Goal: Task Accomplishment & Management: Manage account settings

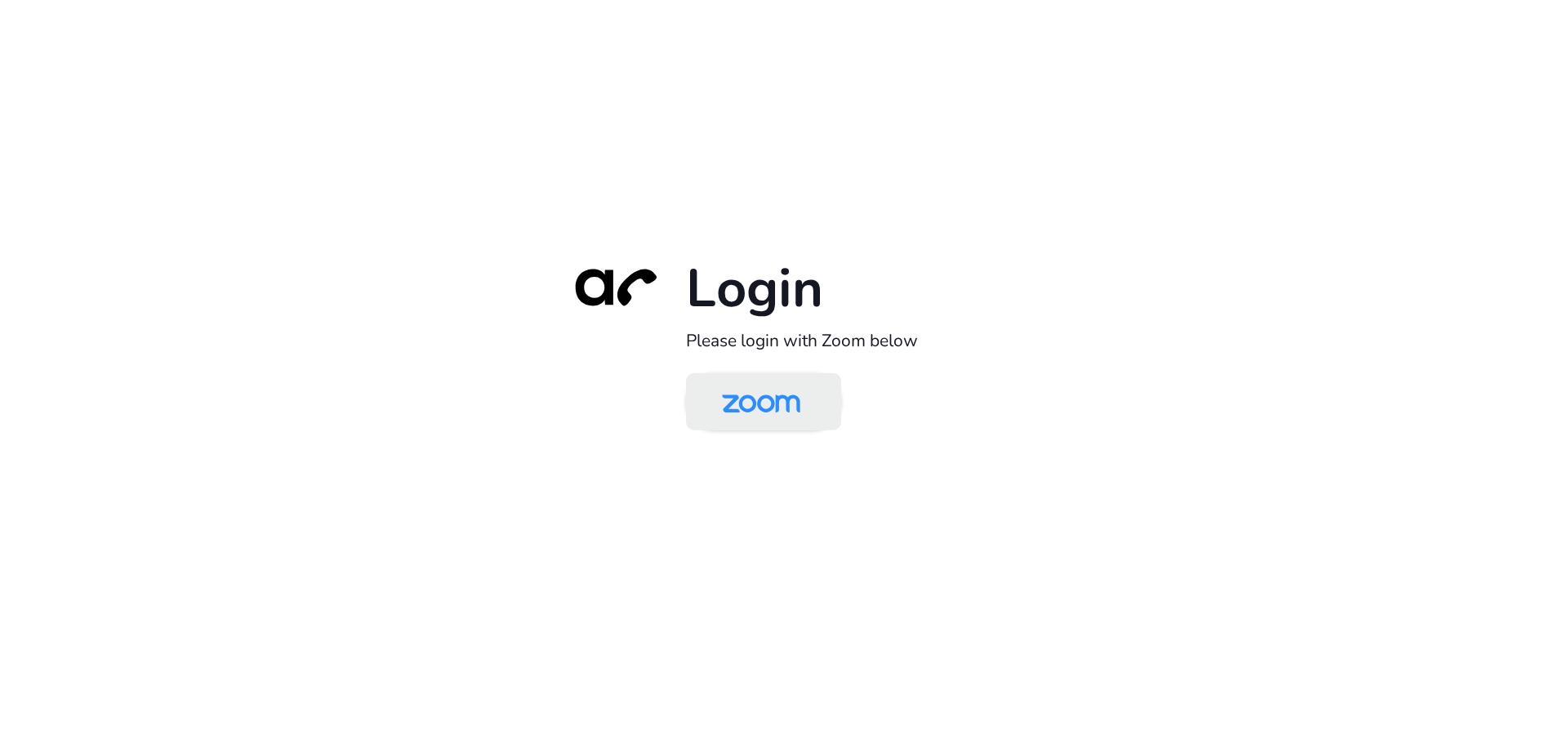
click at [748, 395] on img at bounding box center [761, 403] width 113 height 53
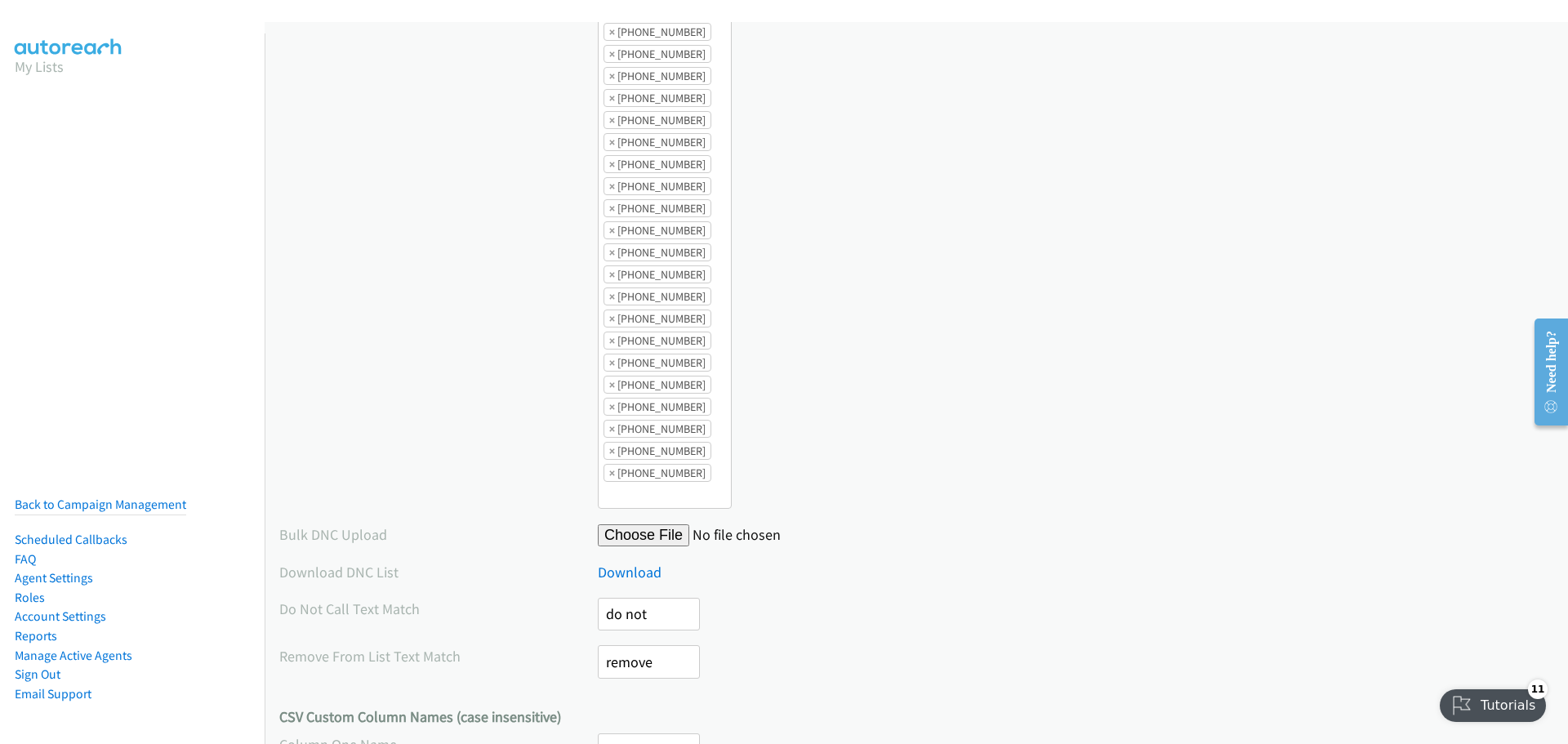
scroll to position [47673, 0]
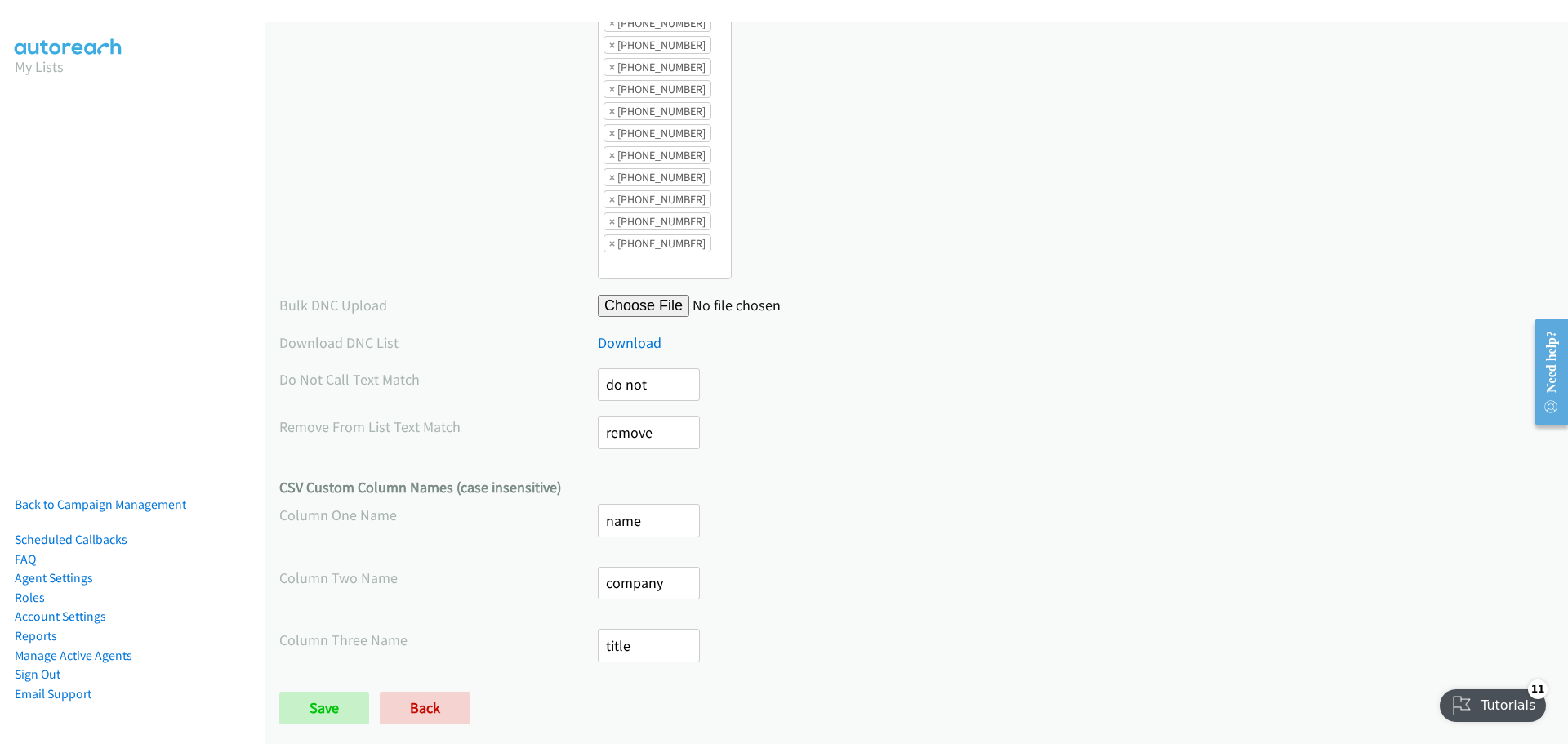
drag, startPoint x: 1561, startPoint y: 127, endPoint x: 6, endPoint y: 16, distance: 1559.0
click at [1056, 294] on div at bounding box center [1076, 305] width 956 height 23
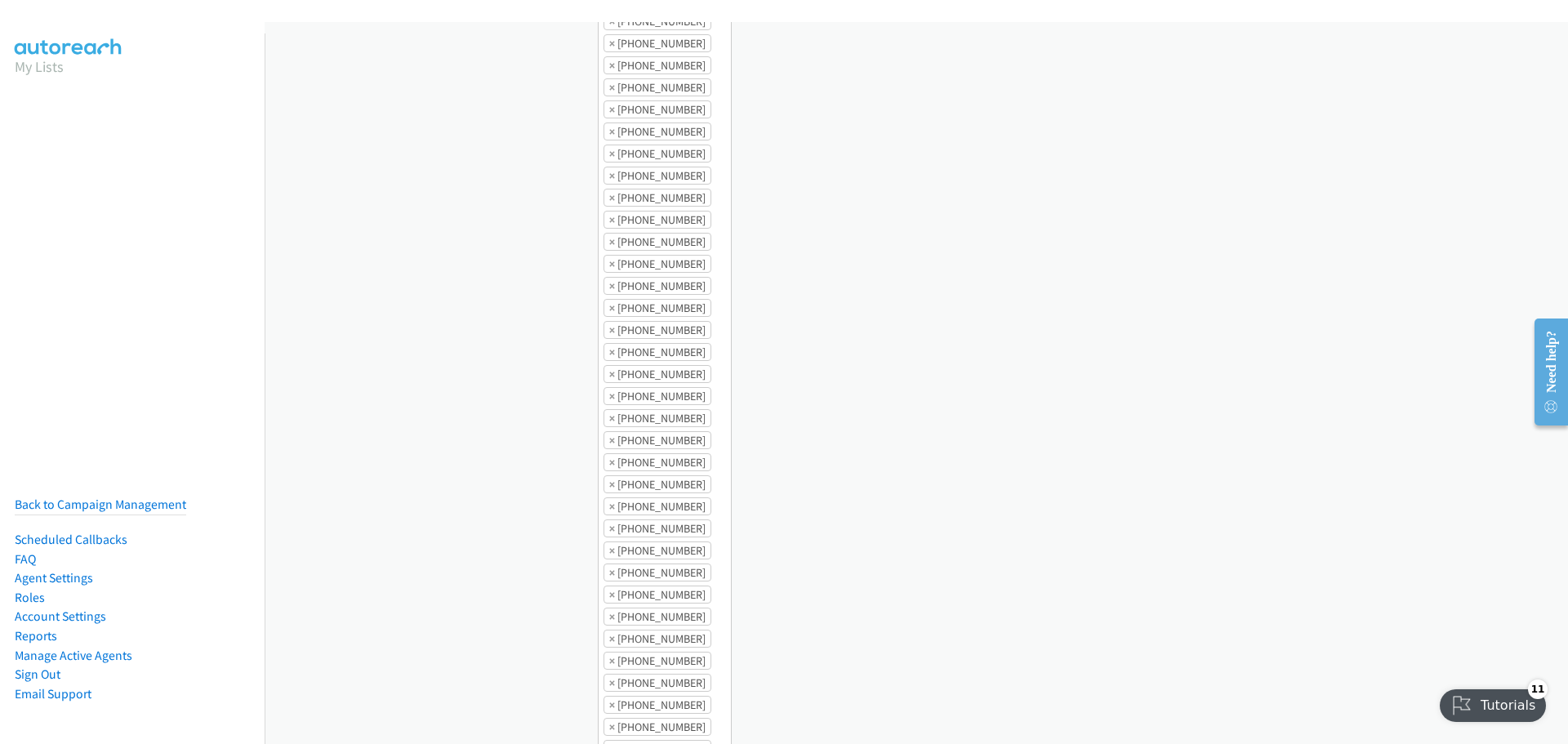
scroll to position [0, 0]
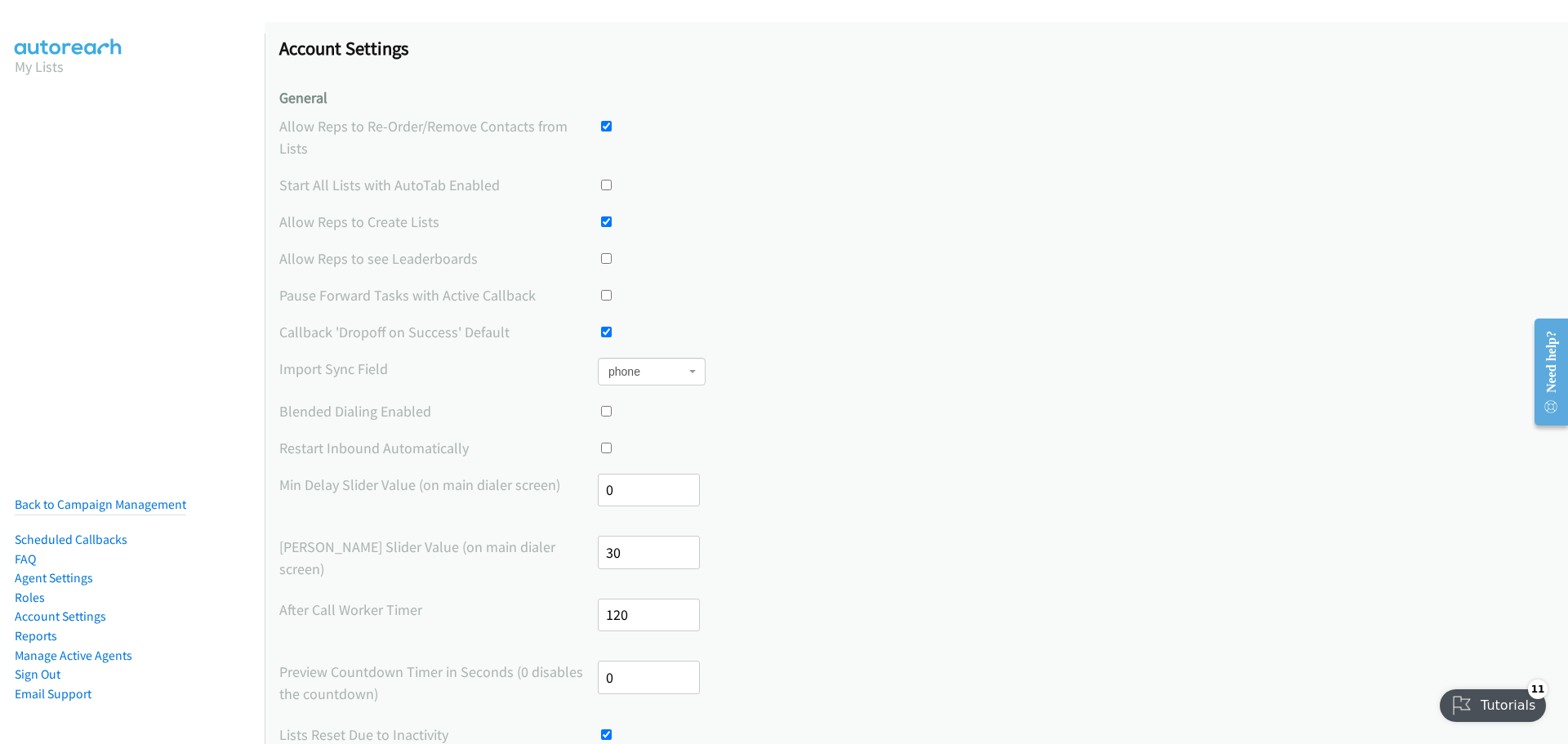
click at [677, 363] on span "phone" at bounding box center [647, 372] width 76 height 16
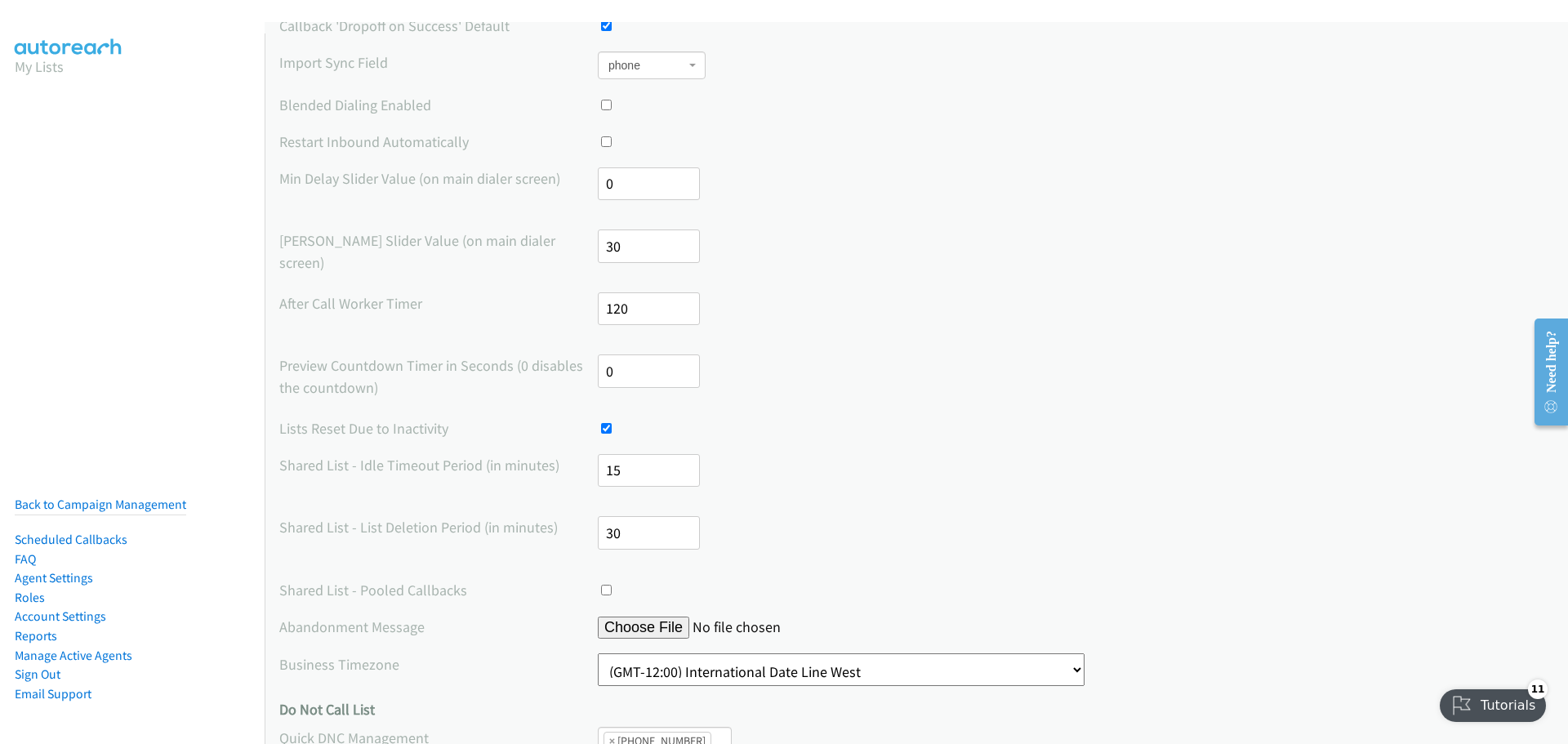
scroll to position [327, 0]
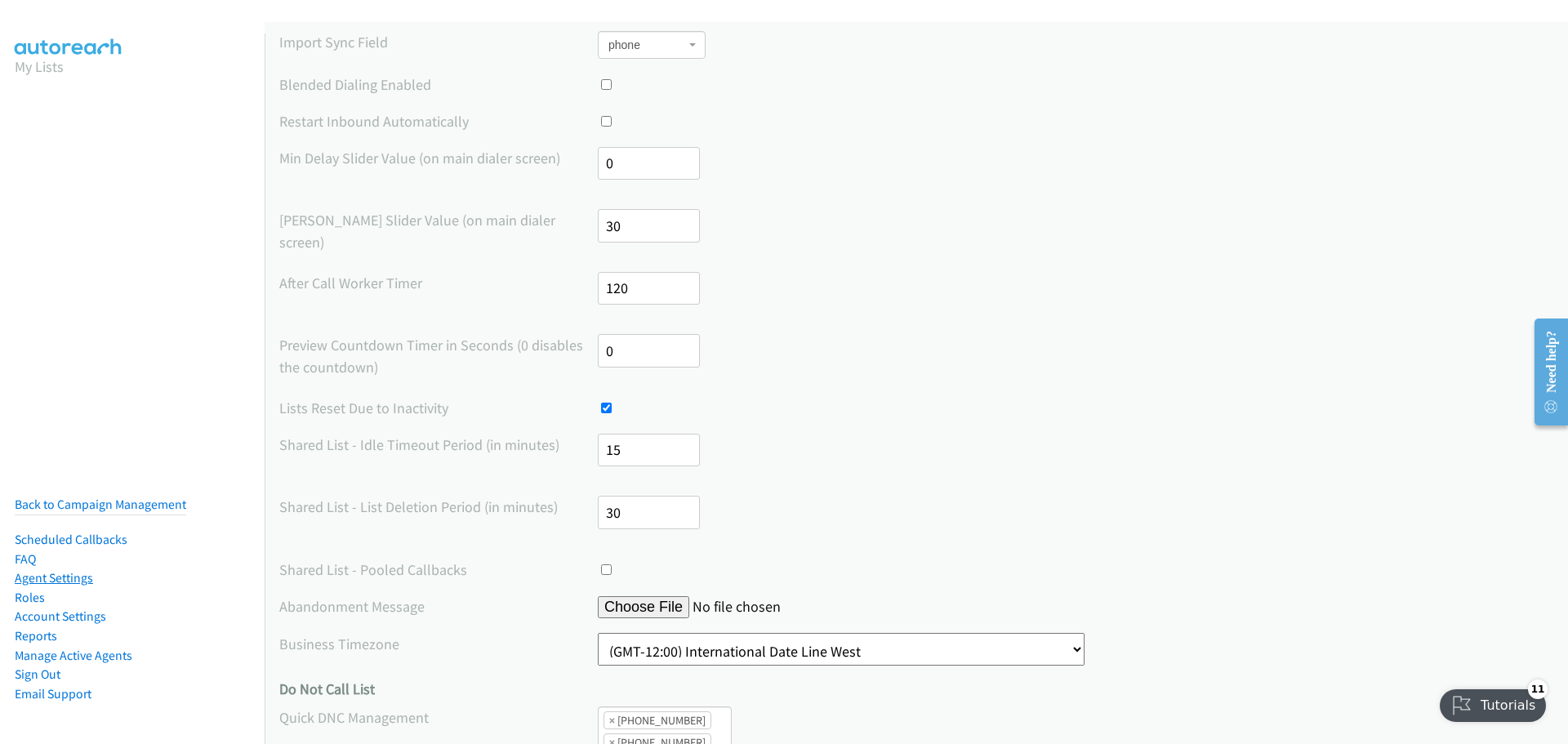
click at [79, 570] on link "Agent Settings" at bounding box center [54, 577] width 78 height 15
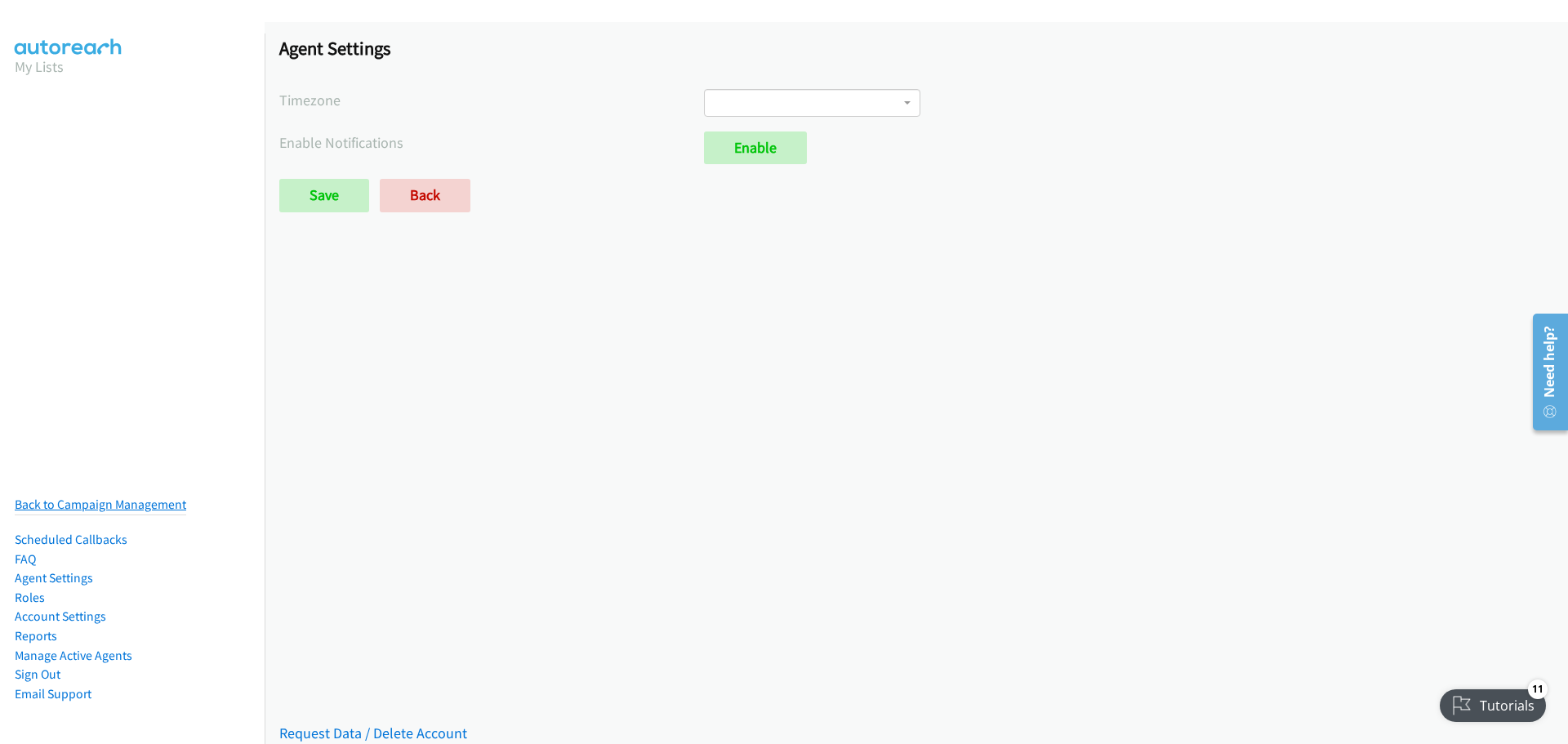
click at [91, 496] on link "Back to Campaign Management" at bounding box center [100, 504] width 171 height 15
click at [59, 608] on link "Account Settings" at bounding box center [60, 616] width 91 height 15
